Goal: Task Accomplishment & Management: Manage account settings

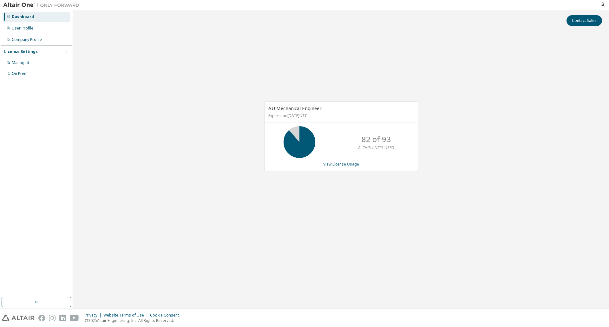
click at [330, 165] on link "View License Usage" at bounding box center [341, 163] width 36 height 5
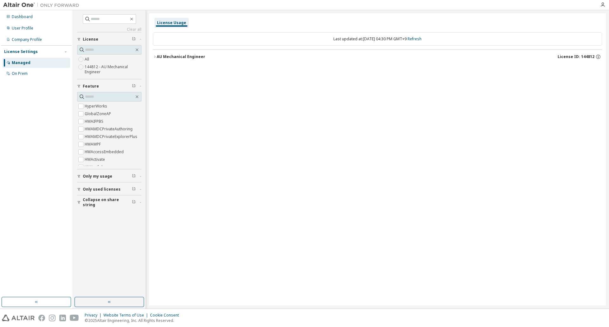
click at [79, 177] on icon "button" at bounding box center [79, 176] width 3 height 3
click at [78, 210] on button "Only used licenses" at bounding box center [109, 208] width 64 height 14
click at [78, 235] on button "Collapse on share string" at bounding box center [109, 239] width 64 height 14
click at [138, 95] on icon "button" at bounding box center [137, 96] width 5 height 5
click at [42, 71] on div "On Prem" at bounding box center [37, 74] width 68 height 10
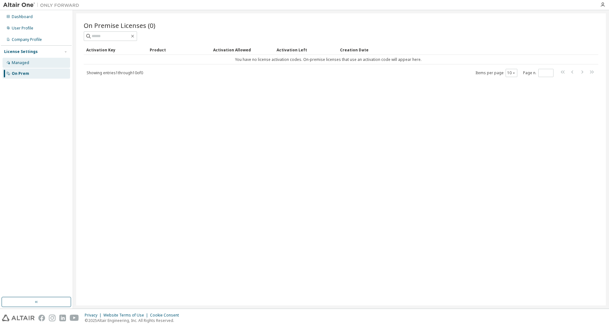
click at [42, 62] on div "Managed" at bounding box center [37, 63] width 68 height 10
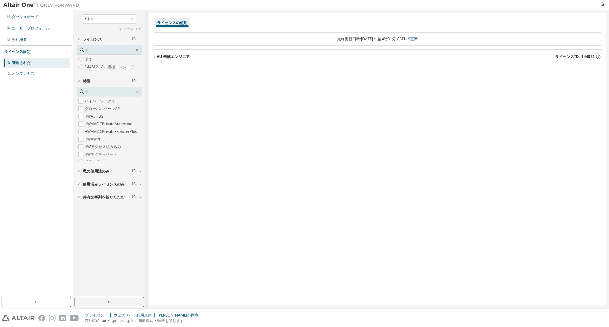
click at [156, 56] on icon "button" at bounding box center [155, 57] width 4 height 4
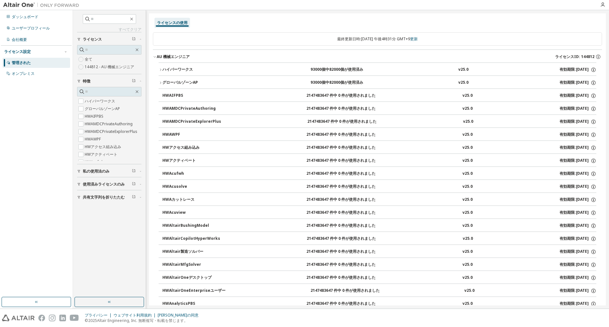
click at [95, 69] on font "144812 - AU 機械エンジニア" at bounding box center [109, 66] width 49 height 5
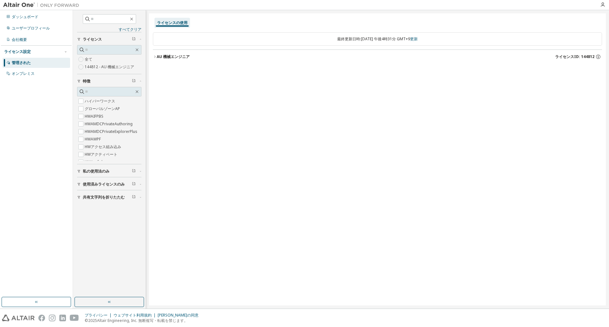
click at [156, 56] on icon "button" at bounding box center [155, 57] width 4 height 4
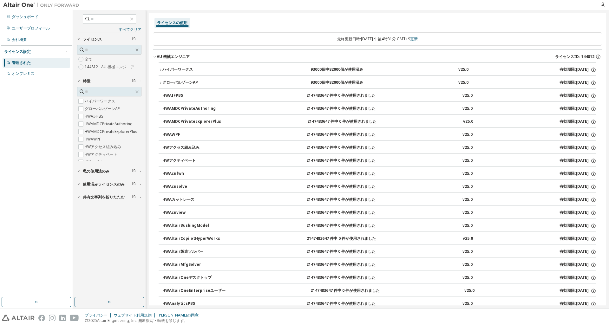
click at [160, 70] on icon "button" at bounding box center [161, 70] width 4 height 4
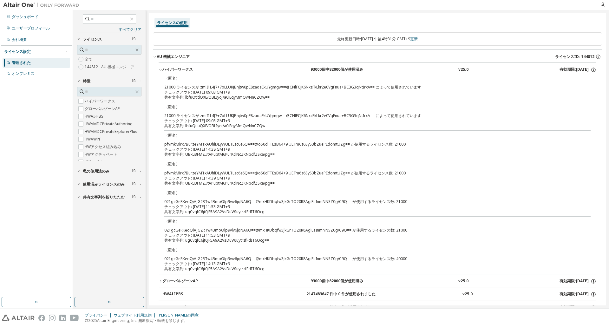
click at [160, 70] on icon "button" at bounding box center [161, 70] width 4 height 4
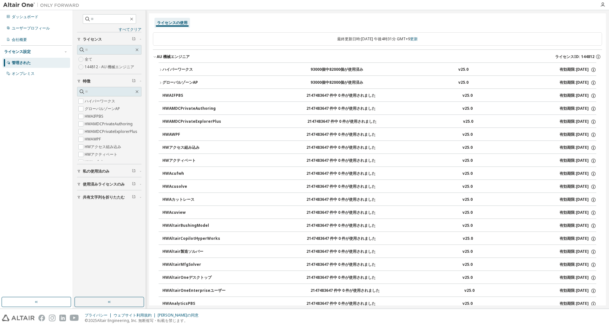
click at [160, 80] on button "グローバルゾーンAP 93000個中82000個が使用済み v25.0 有効期限: [DATE]" at bounding box center [378, 83] width 438 height 14
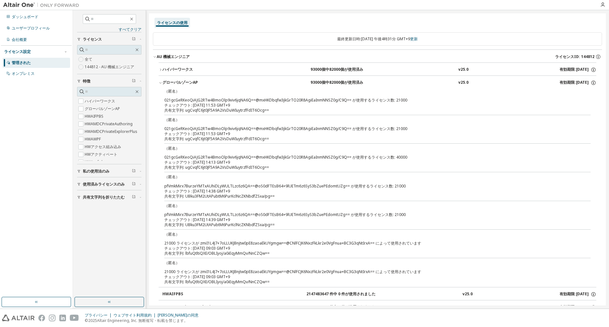
click at [160, 80] on button "グローバルゾーンAP 93000個中82000個が使用済み v25.0 有効期限: [DATE]" at bounding box center [378, 83] width 438 height 14
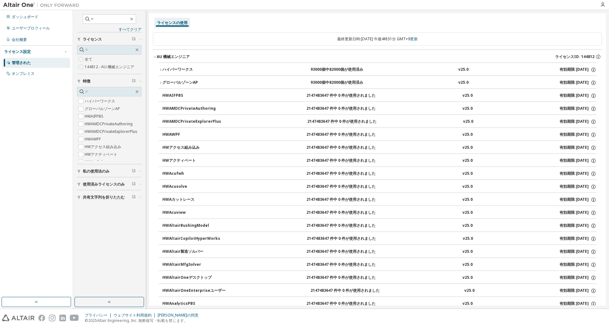
click at [91, 171] on font "私の使用法のみ" at bounding box center [96, 170] width 27 height 5
click at [87, 179] on font "はい" at bounding box center [89, 180] width 8 height 5
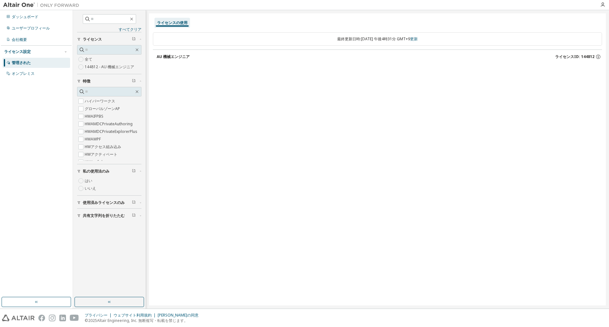
click at [87, 179] on font "はい" at bounding box center [89, 180] width 8 height 5
click at [87, 190] on font "いいえ" at bounding box center [90, 188] width 11 height 5
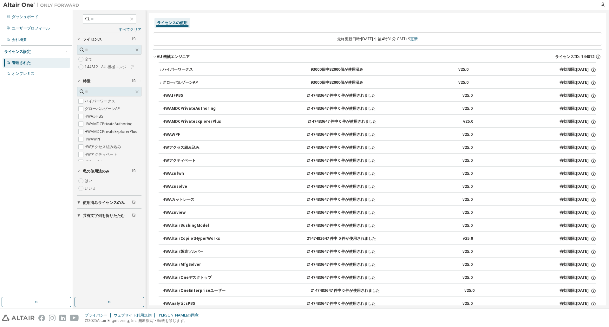
click at [87, 172] on font "私の使用法のみ" at bounding box center [96, 170] width 27 height 5
click at [33, 76] on div "オンプレミス" at bounding box center [37, 74] width 68 height 10
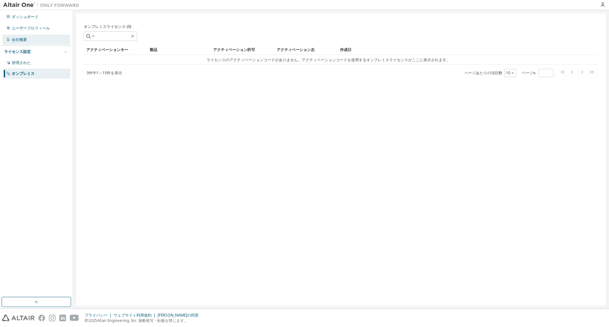
click at [33, 38] on div "会社概要" at bounding box center [37, 40] width 68 height 10
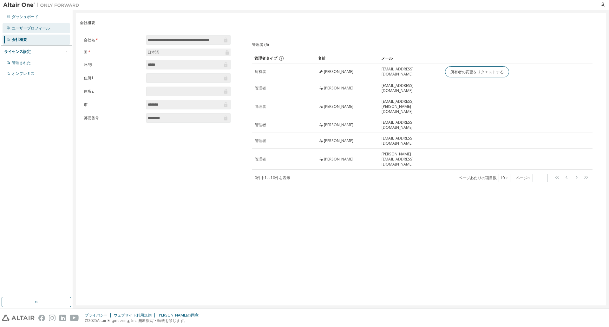
click at [36, 27] on font "ユーザープロフィール" at bounding box center [31, 27] width 38 height 5
